Goal: Find specific page/section: Find specific page/section

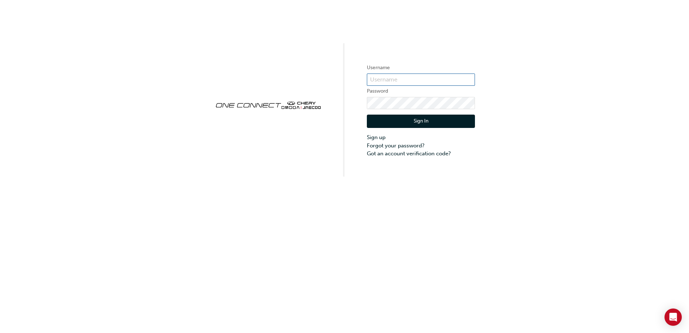
type input "CHAU1828"
click at [419, 119] on button "Sign In" at bounding box center [421, 122] width 108 height 14
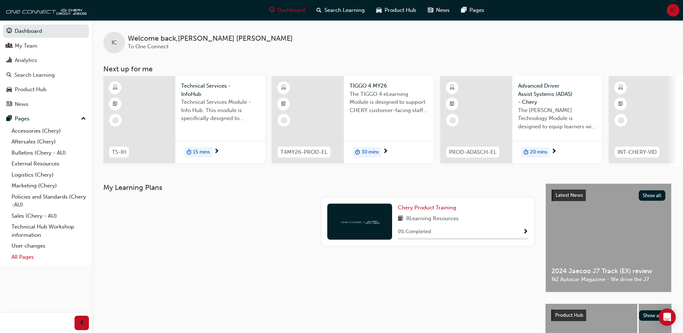
click at [29, 258] on link "All Pages" at bounding box center [49, 256] width 80 height 11
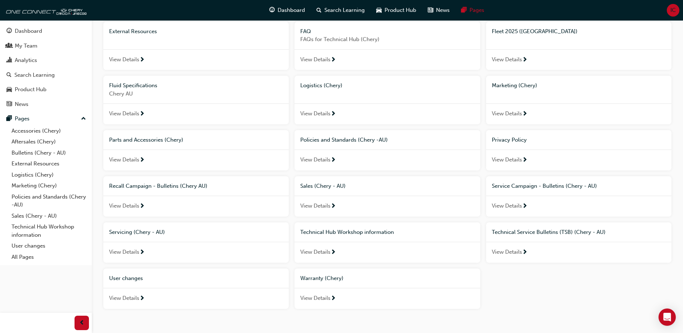
scroll to position [108, 0]
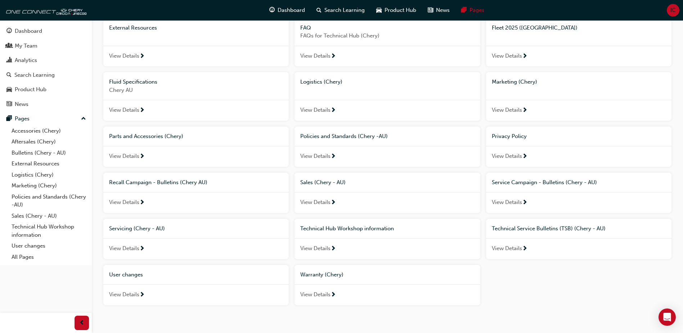
click at [129, 294] on span "View Details" at bounding box center [124, 294] width 30 height 8
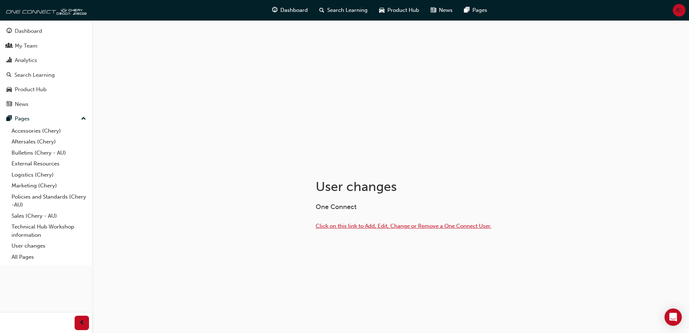
click at [341, 227] on span "Click on this link to Add, Edit, Change or Remove a One Connect User." at bounding box center [404, 226] width 176 height 6
